Goal: Consume media (video, audio)

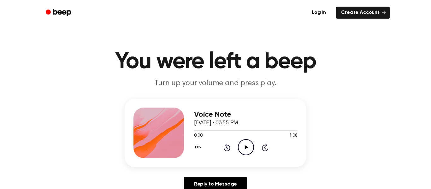
click at [244, 145] on icon "Play Audio" at bounding box center [246, 147] width 16 height 16
click at [245, 145] on icon at bounding box center [245, 147] width 3 height 4
click at [245, 145] on icon "Play Audio" at bounding box center [246, 147] width 16 height 16
click at [245, 145] on icon at bounding box center [245, 147] width 3 height 4
click at [248, 146] on icon "Play Audio" at bounding box center [246, 147] width 16 height 16
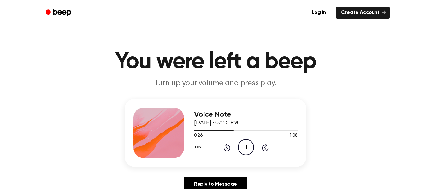
click at [248, 146] on icon "Pause Audio" at bounding box center [246, 147] width 16 height 16
click at [248, 147] on icon "Play Audio" at bounding box center [246, 147] width 16 height 16
click at [248, 147] on icon "Pause Audio" at bounding box center [246, 147] width 16 height 16
click at [247, 147] on icon "Play Audio" at bounding box center [246, 147] width 16 height 16
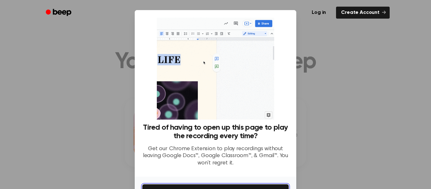
click at [252, 187] on button "Get It Now" at bounding box center [215, 191] width 146 height 14
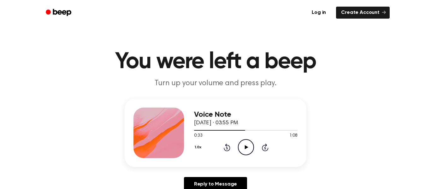
click at [245, 146] on icon at bounding box center [245, 147] width 3 height 4
